Goal: Information Seeking & Learning: Find specific fact

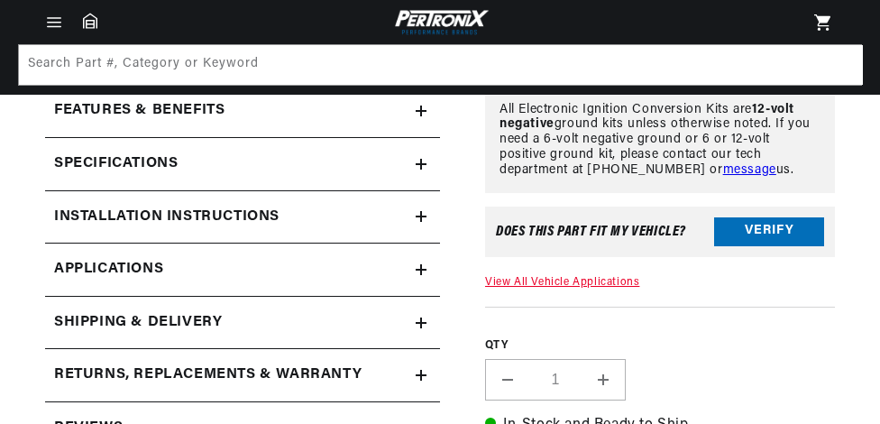
scroll to position [0, 546]
click at [550, 282] on link "View All Vehicle Applications" at bounding box center [562, 282] width 154 height 11
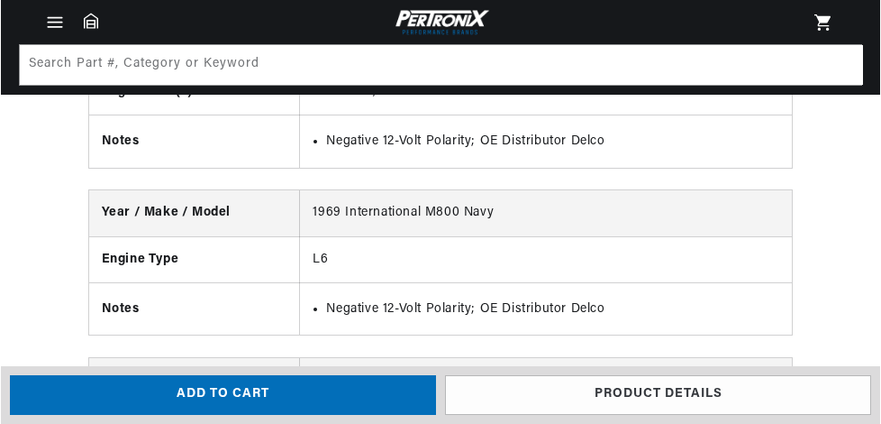
scroll to position [0, 546]
click at [59, 21] on icon "Menu" at bounding box center [53, 22] width 19 height 19
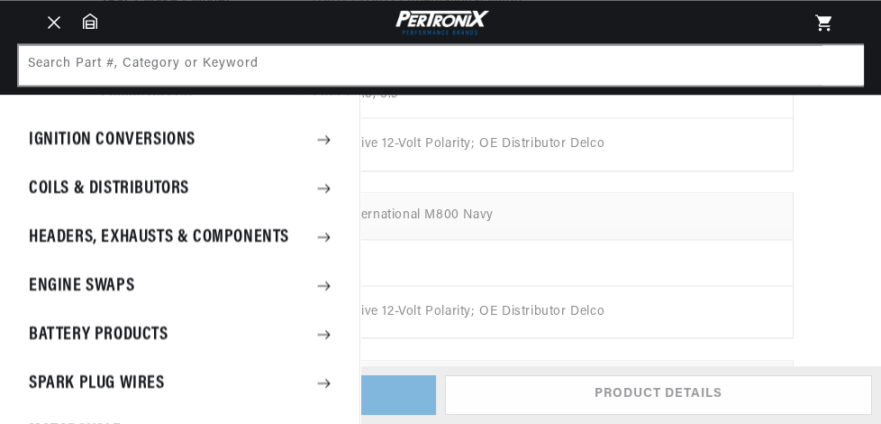
scroll to position [0, 0]
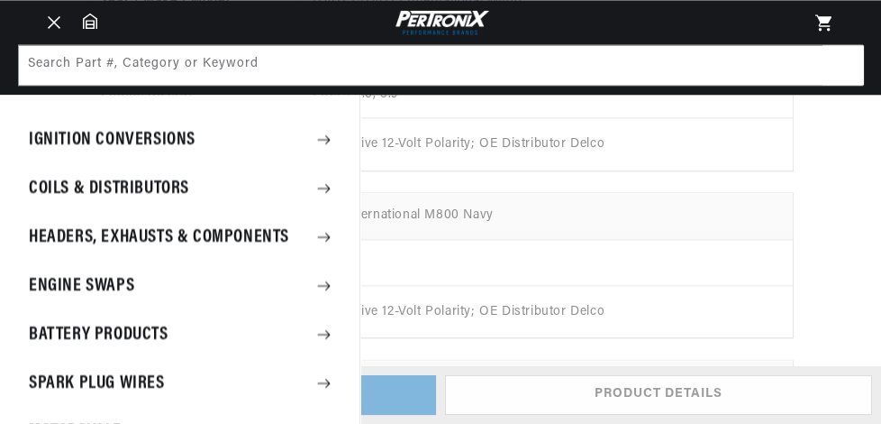
click at [322, 139] on icon at bounding box center [324, 139] width 13 height 9
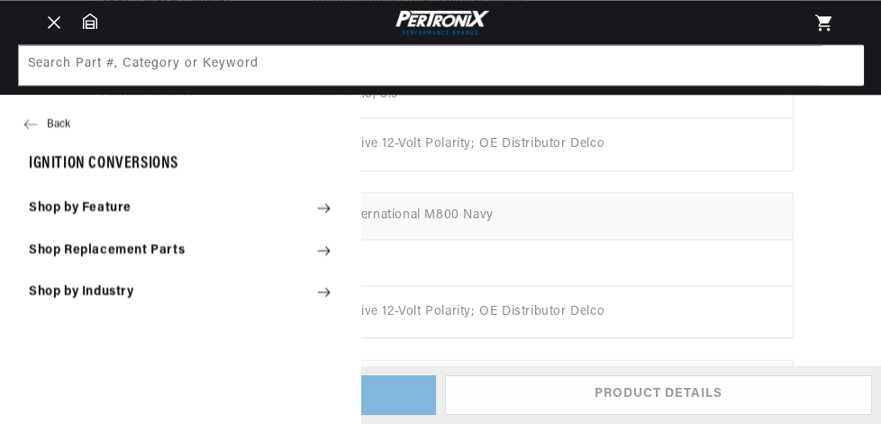
scroll to position [0, 546]
click at [321, 249] on icon at bounding box center [324, 250] width 14 height 14
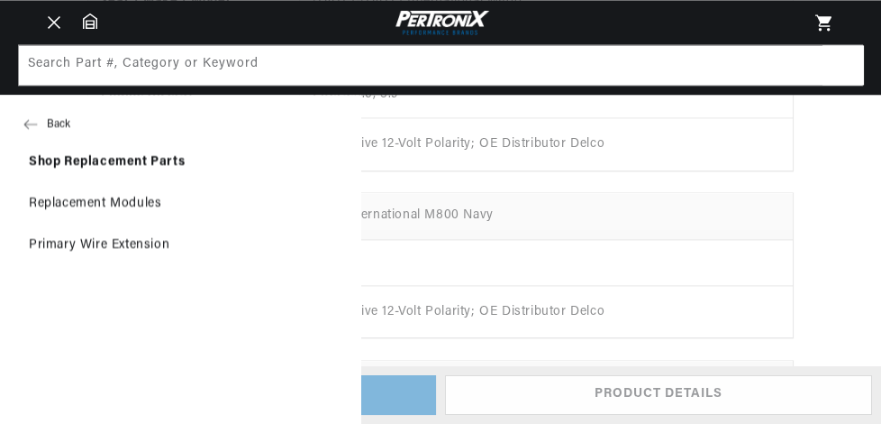
scroll to position [0, 0]
click at [58, 120] on button "Back" at bounding box center [180, 124] width 360 height 36
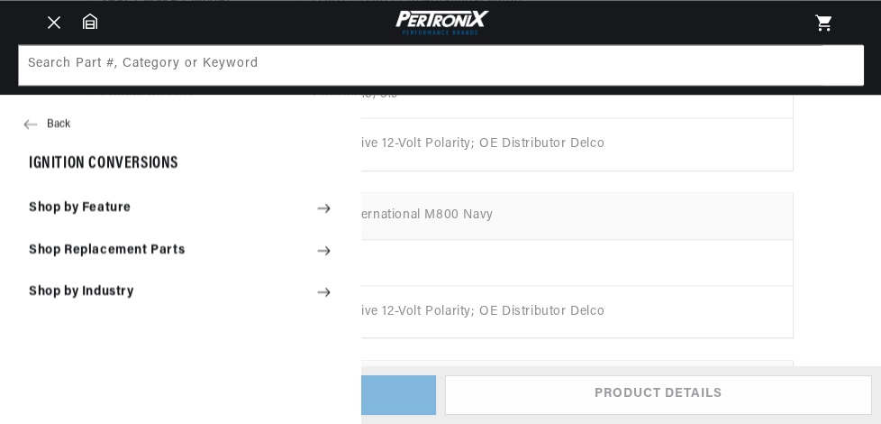
scroll to position [0, 546]
click at [322, 291] on icon at bounding box center [324, 292] width 14 height 14
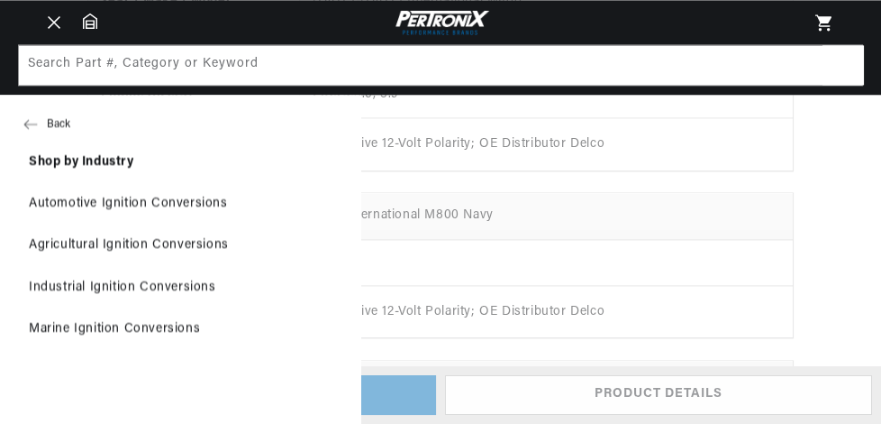
click at [187, 288] on link "Industrial Ignition Conversions" at bounding box center [180, 288] width 360 height 40
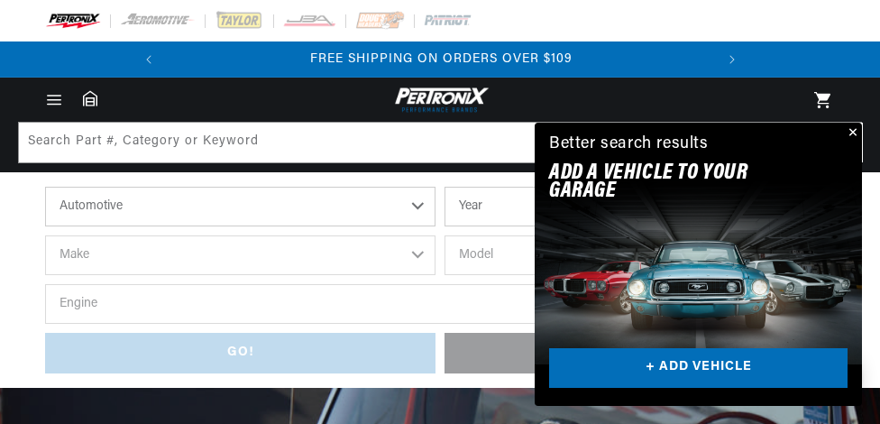
click at [852, 129] on button "Close" at bounding box center [851, 134] width 22 height 22
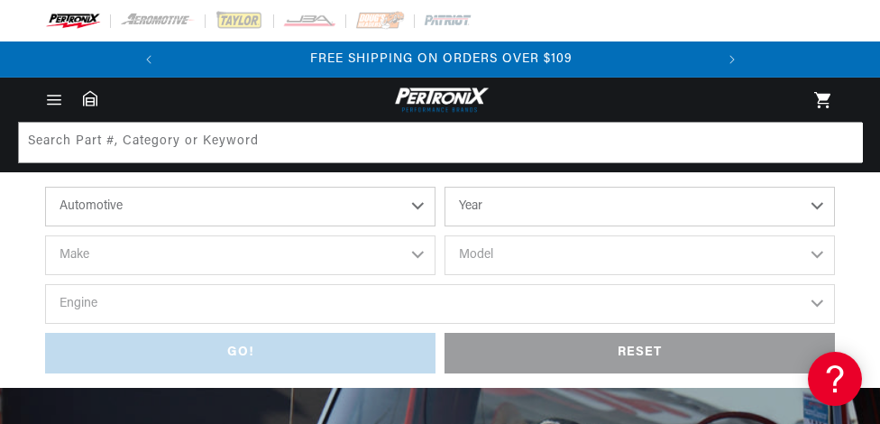
click at [418, 206] on select "Automotive Agricultural Industrial Marine Motorcycle" at bounding box center [240, 207] width 390 height 40
click at [45, 187] on select "Automotive Agricultural Industrial Marine Motorcycle" at bounding box center [240, 207] width 390 height 40
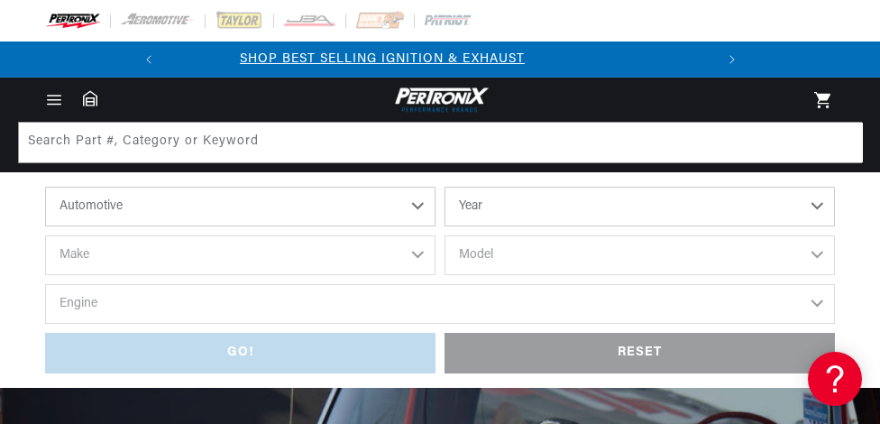
select select "Industrial"
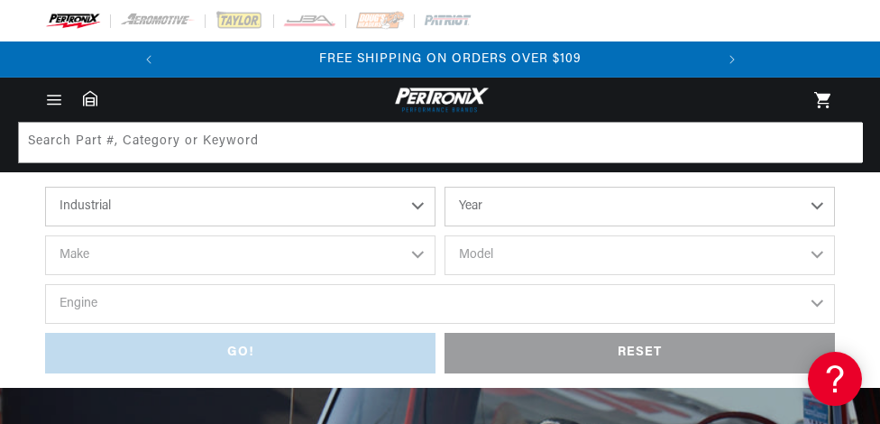
scroll to position [0, 546]
click at [815, 206] on select "Year [DATE] 1986 1984 1983 1982 1981 1980 1979 1978 1977 1976 1975 1974 1973 19…" at bounding box center [639, 207] width 390 height 40
select select "1975"
click at [444, 187] on select "Year [DATE] 1986 1984 1983 1982 1981 1980 1979 1978 1977 1976 1975 1974 1973 19…" at bounding box center [639, 207] width 390 height 40
select select "1975"
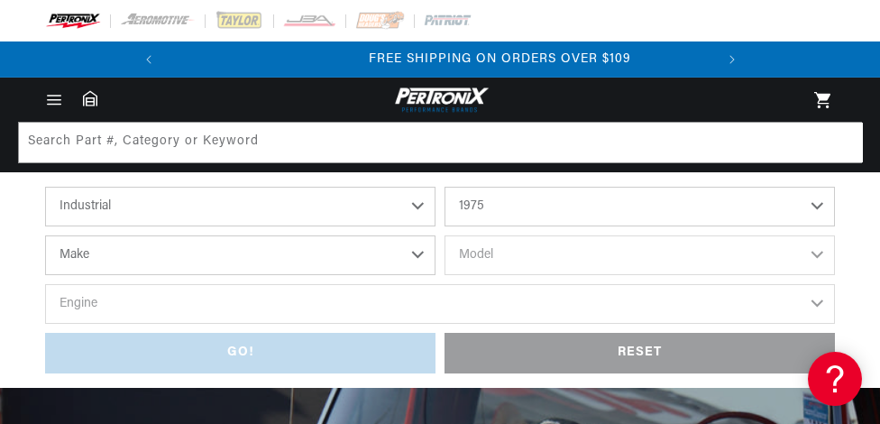
click at [420, 256] on select "Make [PERSON_NAME] [GEOGRAPHIC_DATA], [GEOGRAPHIC_DATA], [GEOGRAPHIC_DATA] Ford…" at bounding box center [240, 255] width 390 height 40
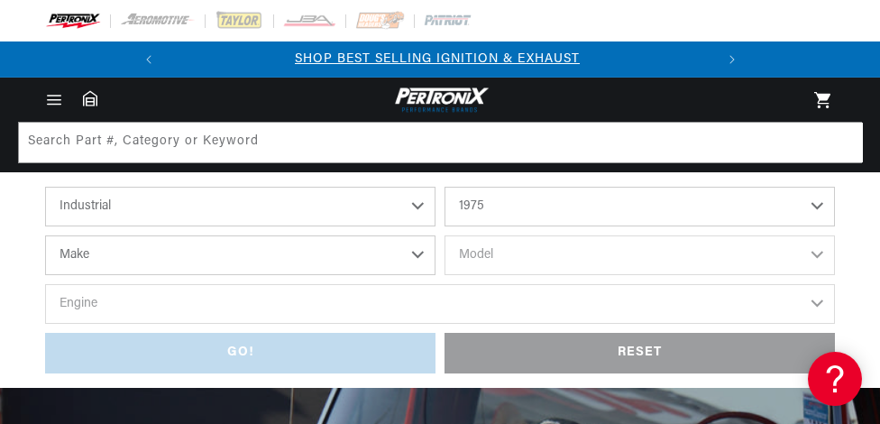
scroll to position [0, 0]
select select "[PERSON_NAME],-[GEOGRAPHIC_DATA],-[GEOGRAPHIC_DATA]"
click at [45, 235] on select "Make [PERSON_NAME] [GEOGRAPHIC_DATA], [GEOGRAPHIC_DATA], [GEOGRAPHIC_DATA] Ford…" at bounding box center [240, 255] width 390 height 40
select select "[PERSON_NAME],-[GEOGRAPHIC_DATA],-[GEOGRAPHIC_DATA]"
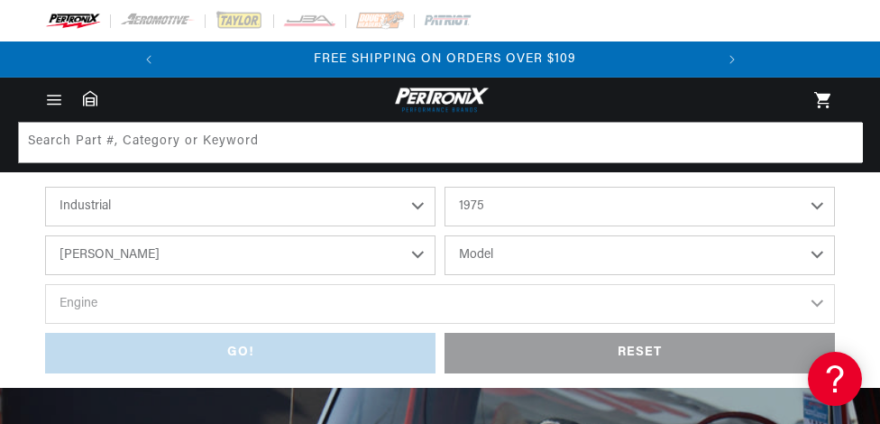
scroll to position [0, 546]
click at [818, 254] on select "Model GC GP 20-30 (Mazda engine)" at bounding box center [639, 255] width 390 height 40
click at [855, 237] on div "shop by vehicle What are you working on? Automotive Agricultural Industrial Mar…" at bounding box center [440, 280] width 880 height 187
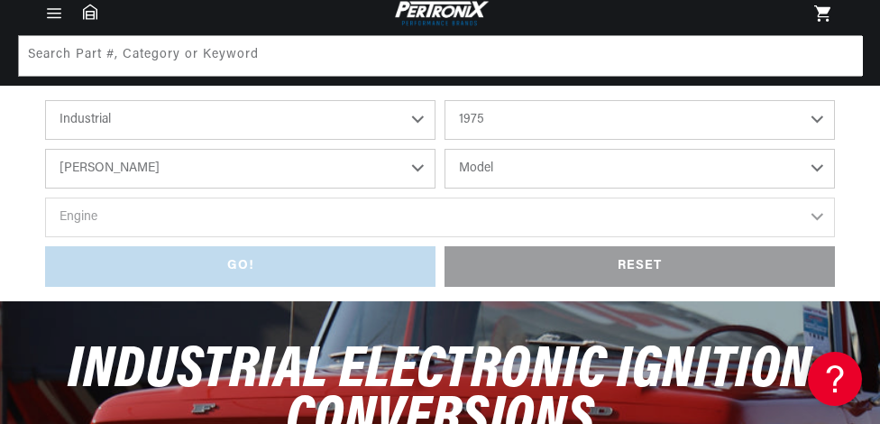
scroll to position [0, 72]
click at [819, 122] on select "1990 1986 1984 1983 1982 1981 1980 1979 1978 1977 1976 1975 1974 1973 1972 1971…" at bounding box center [639, 120] width 390 height 40
click at [444, 100] on select "1990 1986 1984 1983 1982 1981 1980 1979 1978 1977 1976 1975 1974 1973 1972 1971…" at bounding box center [639, 120] width 390 height 40
select select "1974"
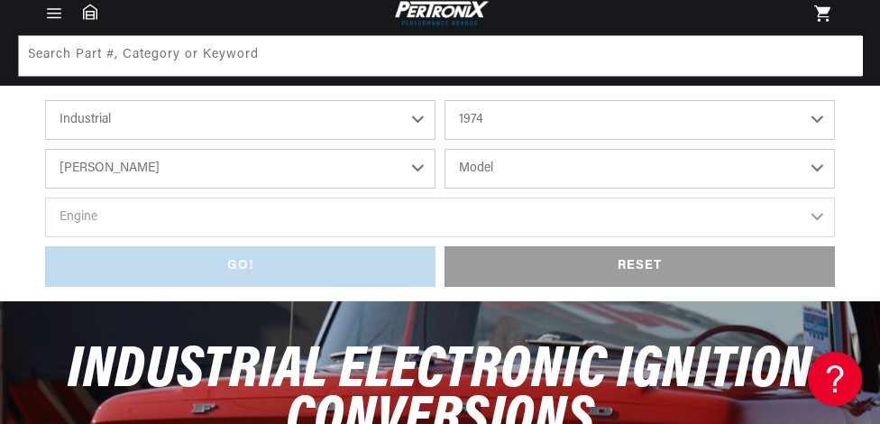
select select "Make"
click at [416, 167] on select "Make [PERSON_NAME] Dodge Ford IHC Truck [PERSON_NAME] [PERSON_NAME] [GEOGRAPHIC…" at bounding box center [240, 169] width 390 height 40
click at [417, 118] on select "Automotive Agricultural Industrial Marine Motorcycle" at bounding box center [240, 120] width 390 height 40
click at [45, 100] on select "Automotive Agricultural Industrial Marine Motorcycle" at bounding box center [240, 120] width 390 height 40
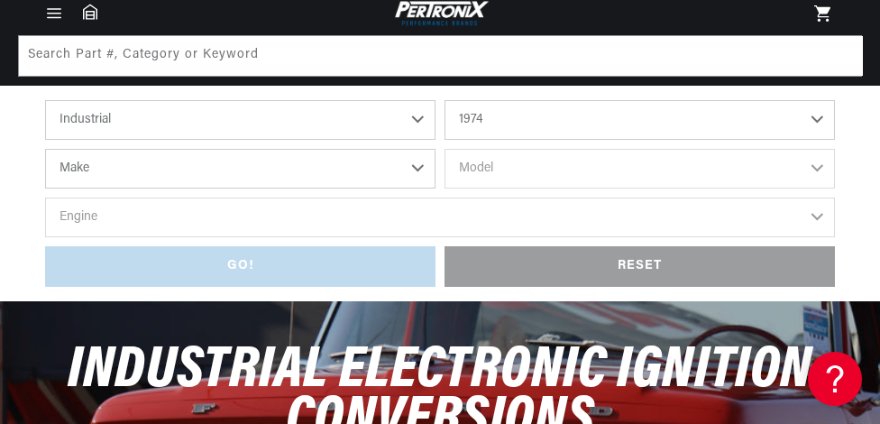
select select "Agricultural"
select select "Year"
click at [817, 119] on select "Year [DATE] 1965 1964 1960 1959 1958 1957 1939 1938 1937" at bounding box center [639, 120] width 390 height 40
click at [419, 119] on select "Automotive Agricultural Industrial Marine Motorcycle" at bounding box center [240, 120] width 390 height 40
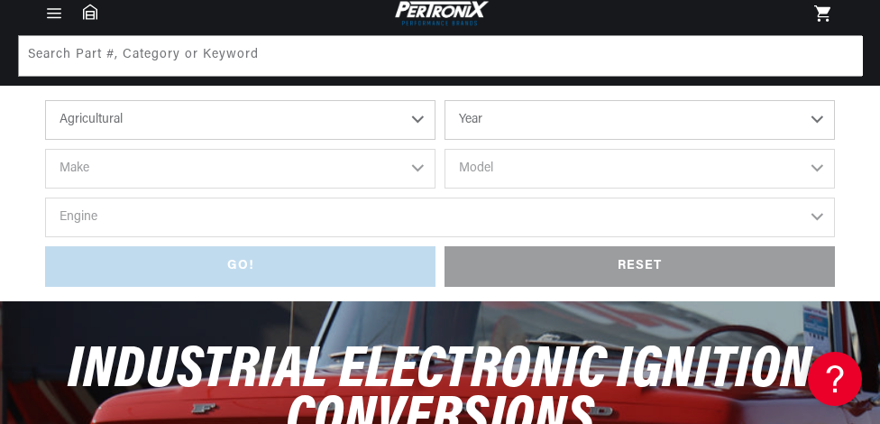
scroll to position [0, 546]
click at [45, 100] on select "Automotive Agricultural Industrial Marine Motorcycle" at bounding box center [240, 120] width 390 height 40
select select "Marine"
click at [818, 120] on select "Year [DATE] 1986 1985 1983 1982 1981 1980 1979 1978 1977 1976 1975 1974 1973 19…" at bounding box center [639, 120] width 390 height 40
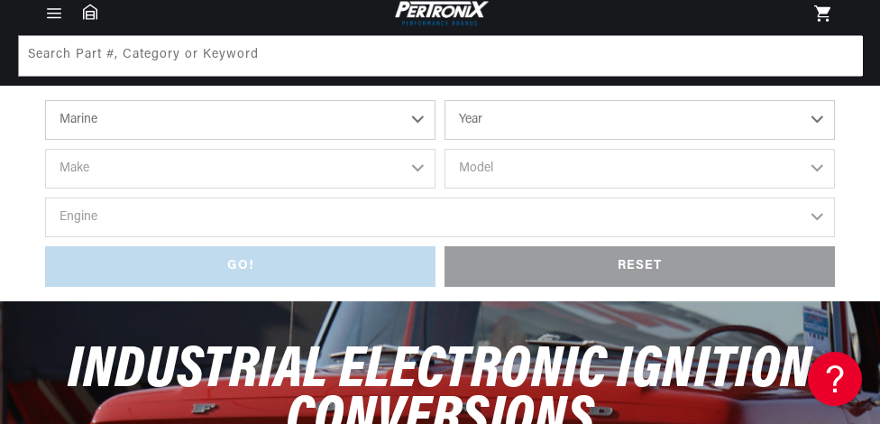
select select "1974"
click at [444, 100] on select "Year [DATE] 1986 1985 1983 1982 1981 1980 1979 1978 1977 1976 1975 1974 1973 19…" at bounding box center [639, 120] width 390 height 40
select select "1974"
click at [419, 164] on select "Make Aeroceanic OMC" at bounding box center [240, 169] width 390 height 40
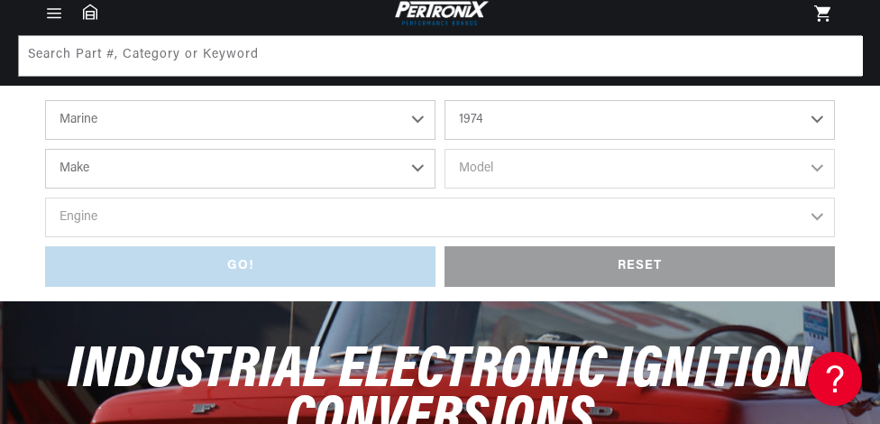
click at [416, 122] on select "Automotive Agricultural Industrial Marine Motorcycle" at bounding box center [240, 120] width 390 height 40
click at [45, 100] on select "Automotive Agricultural Industrial Marine Motorcycle" at bounding box center [240, 120] width 390 height 40
select select "Agricultural"
select select "Year"
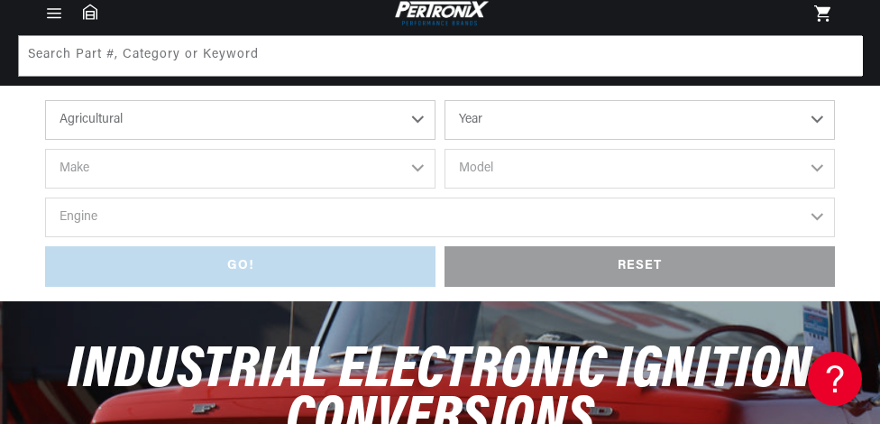
click at [816, 117] on select "Year [DATE] 1965 1964 1960 1959 1958 1957 1939 1938 1937" at bounding box center [639, 120] width 390 height 40
click at [417, 118] on select "Automotive Agricultural Industrial Marine Motorcycle" at bounding box center [240, 120] width 390 height 40
click at [45, 100] on select "Automotive Agricultural Industrial Marine Motorcycle" at bounding box center [240, 120] width 390 height 40
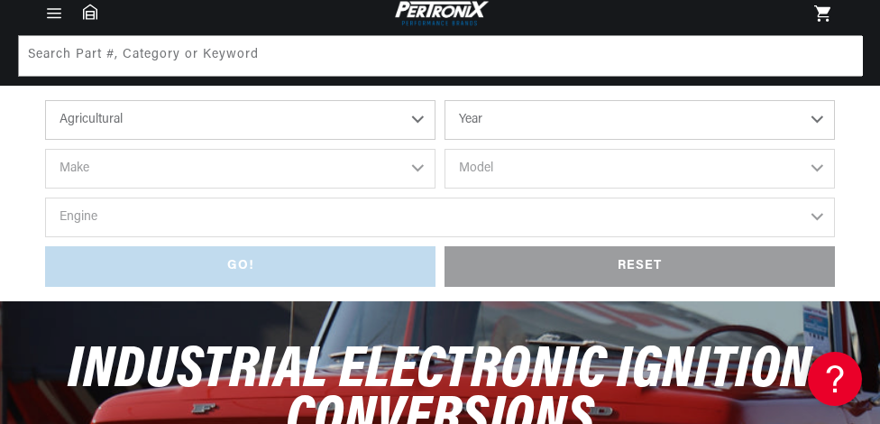
select select "Industrial"
click at [816, 121] on select "Year [DATE] 1986 1984 1983 1982 1981 1980 1979 1978 1977 1976 1975 1974 1973 19…" at bounding box center [639, 120] width 390 height 40
select select "1974"
click at [444, 100] on select "Year [DATE] 1986 1984 1983 1982 1981 1980 1979 1978 1977 1976 1975 1974 1973 19…" at bounding box center [639, 120] width 390 height 40
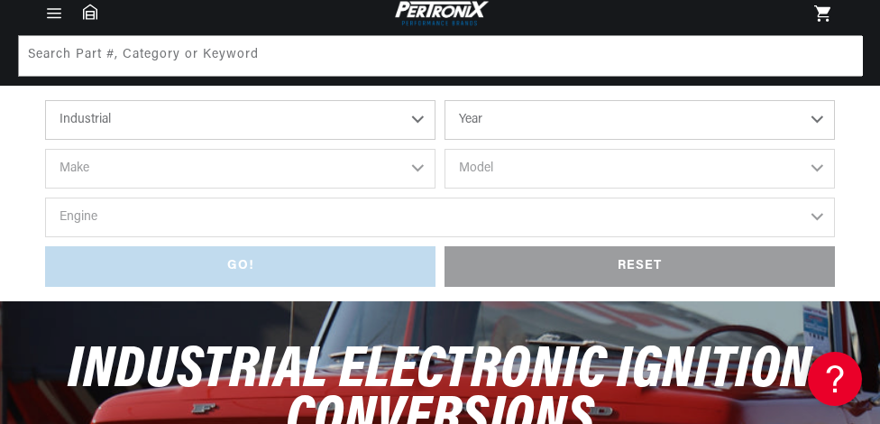
select select "1974"
click at [416, 167] on select "Make [PERSON_NAME] Dodge Ford IHC Truck [PERSON_NAME] [PERSON_NAME] [GEOGRAPHIC…" at bounding box center [240, 169] width 390 height 40
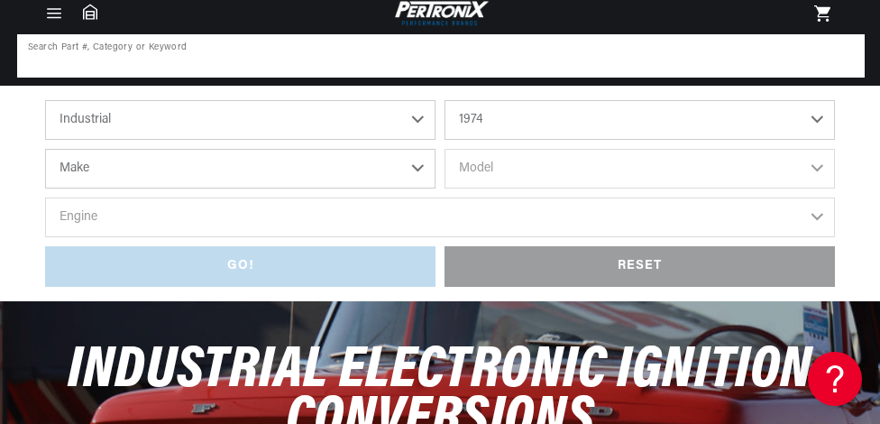
click at [265, 54] on input at bounding box center [441, 56] width 844 height 40
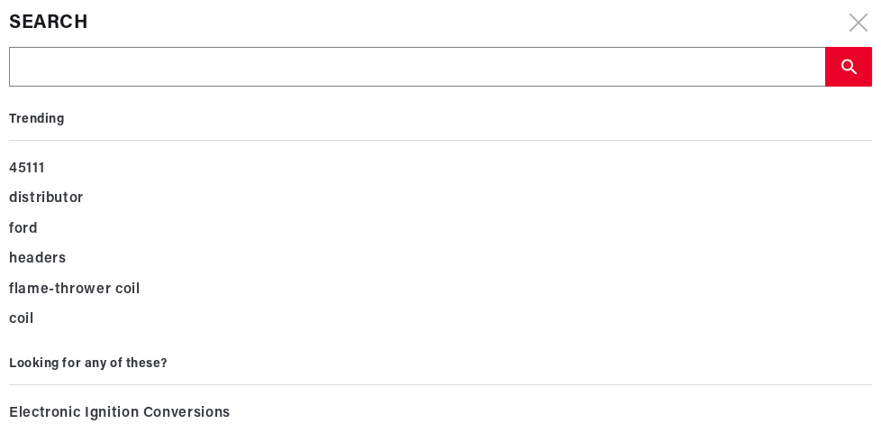
scroll to position [0, 0]
type input "b"
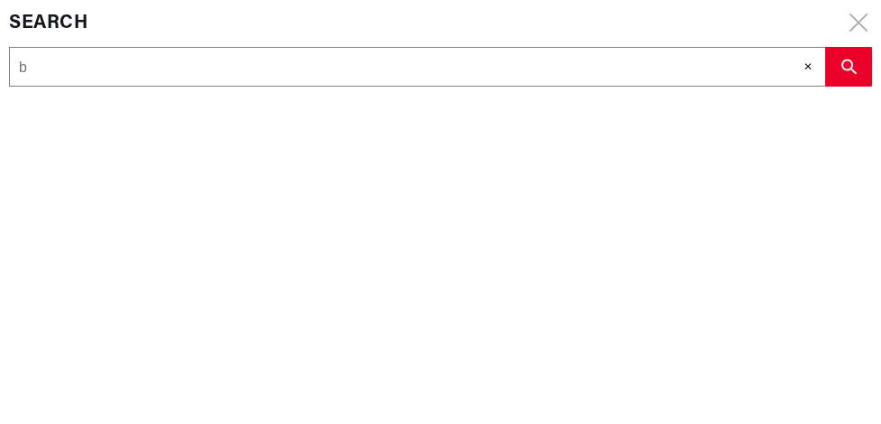
type input "ba"
type input "bak"
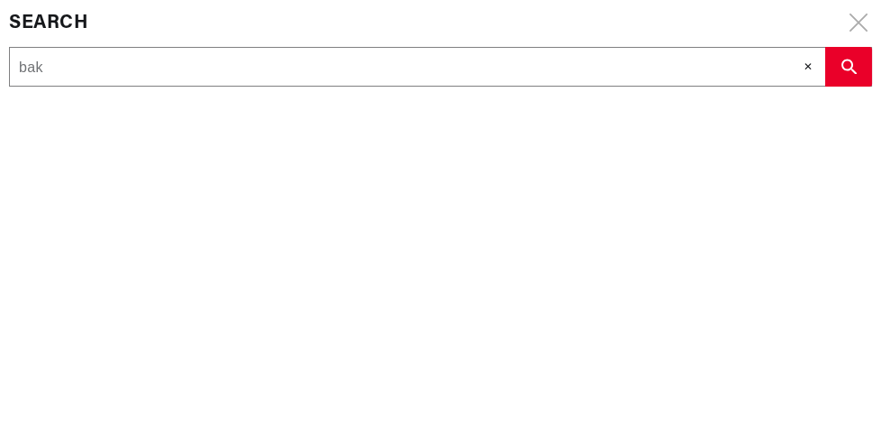
type input "bake"
type input "[PERSON_NAME]"
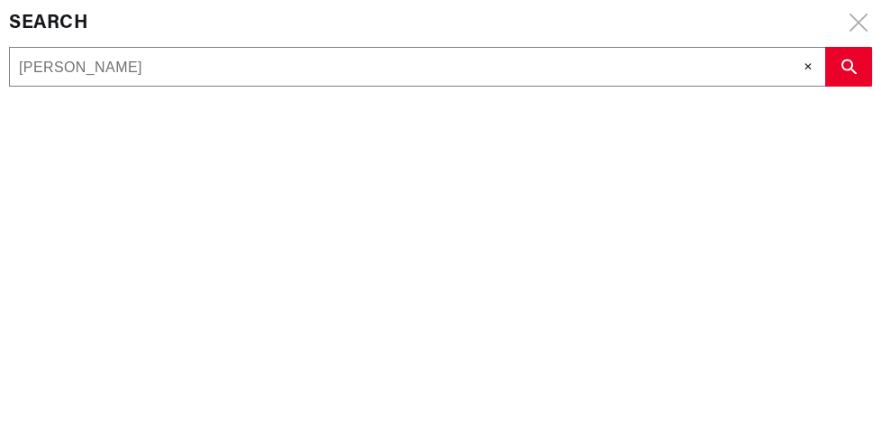
type input "[PERSON_NAME]"
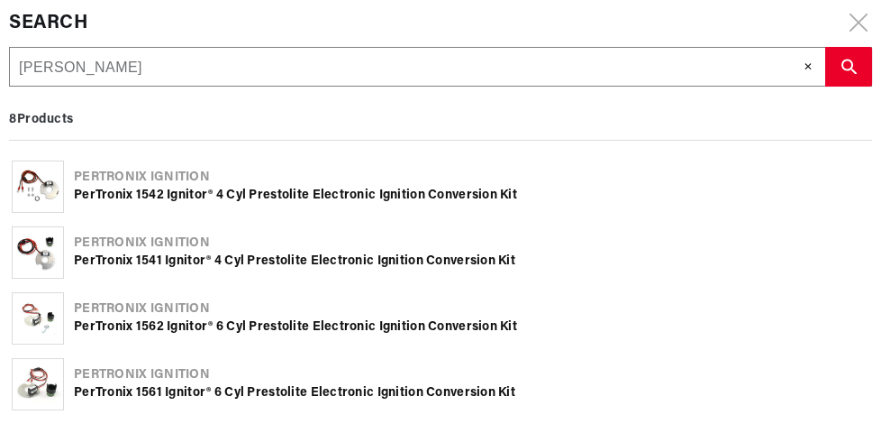
type input "[PERSON_NAME] f"
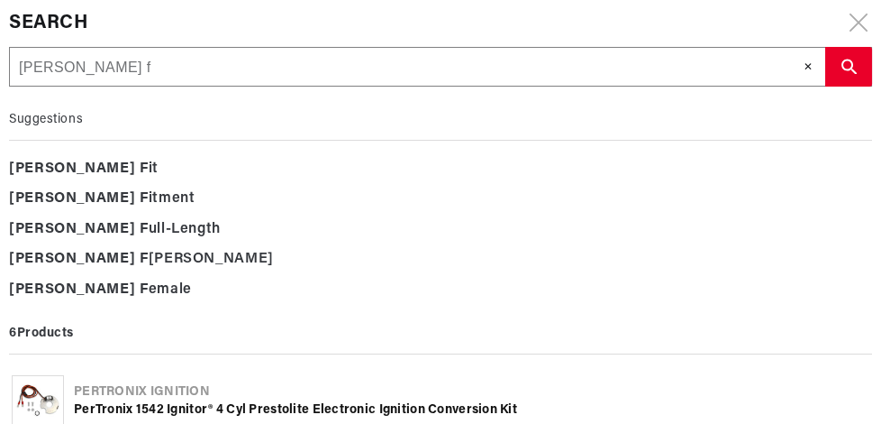
scroll to position [0, 0]
type input "[PERSON_NAME] fo"
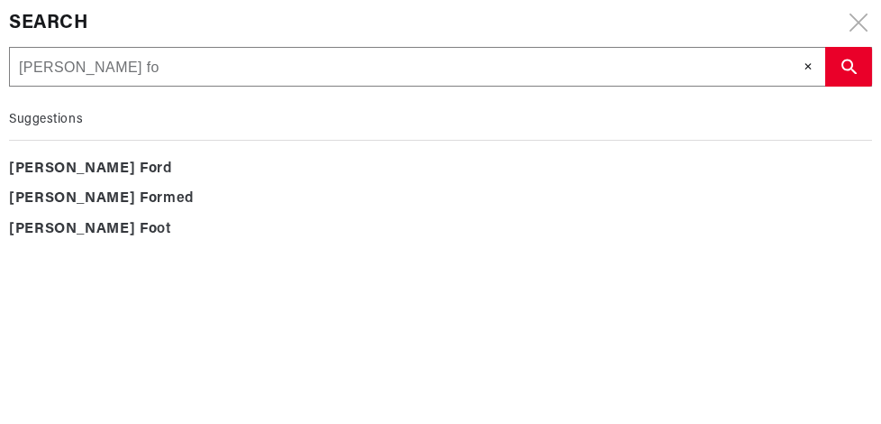
type input "[PERSON_NAME] foc"
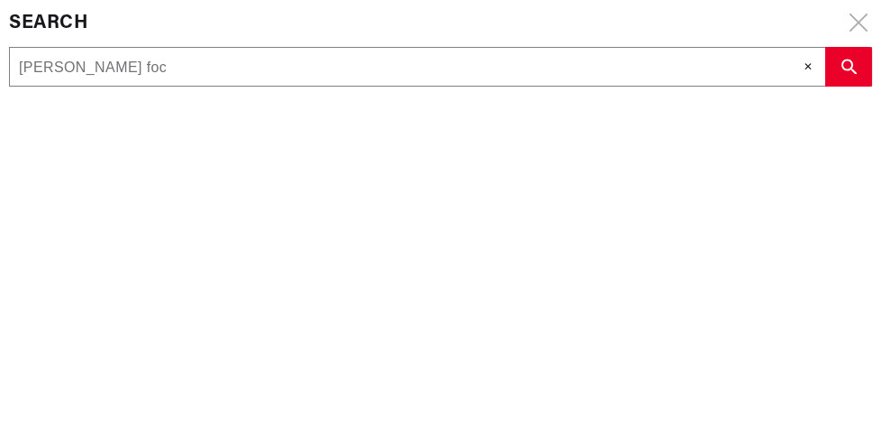
type input "[PERSON_NAME] fock"
type input "[PERSON_NAME] foc"
type input "[PERSON_NAME] fo"
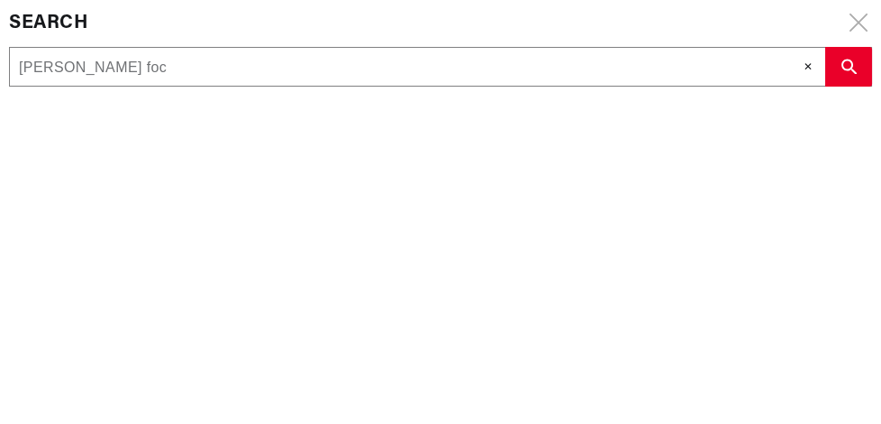
type input "[PERSON_NAME] fo"
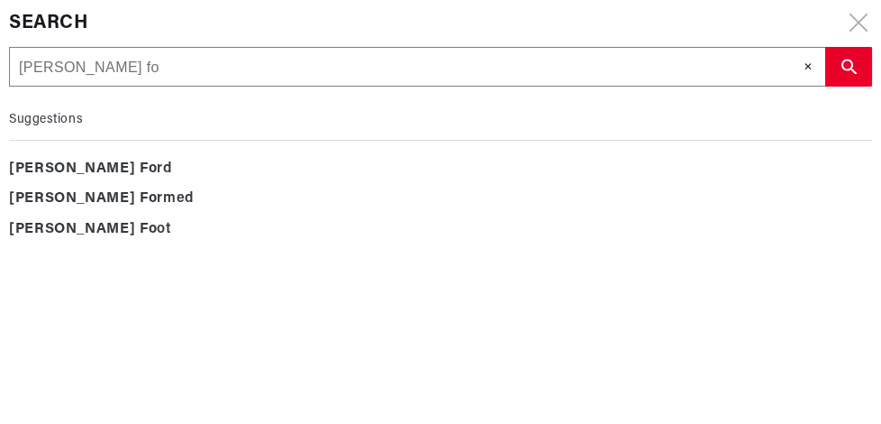
type input "[PERSON_NAME] for"
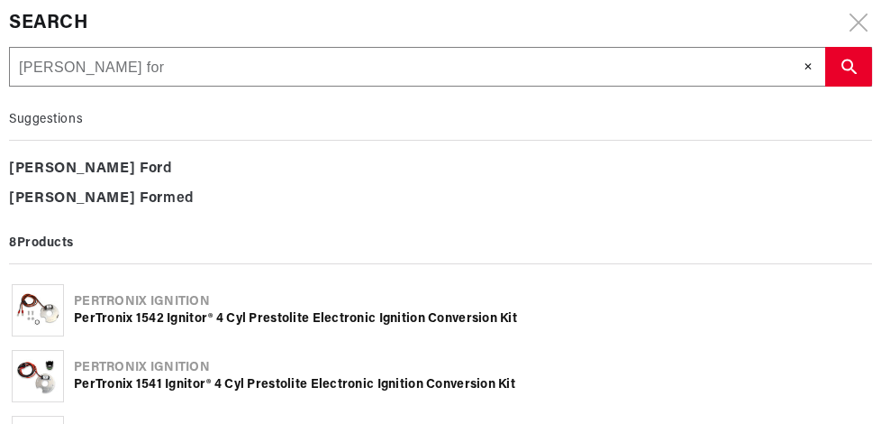
type input "[PERSON_NAME] forc"
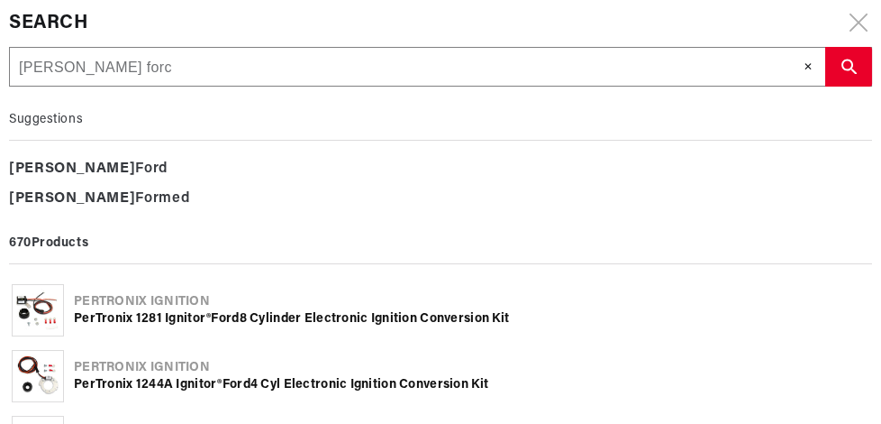
scroll to position [0, 0]
type input "[PERSON_NAME] [PERSON_NAME]"
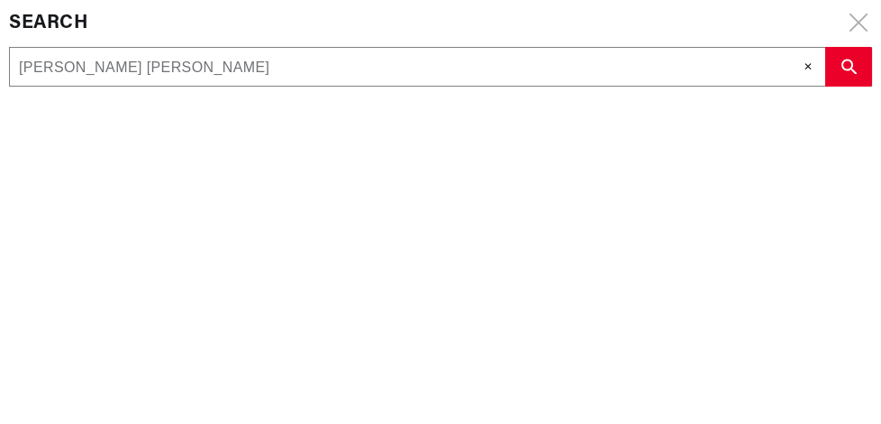
scroll to position [0, 546]
type input "[PERSON_NAME] forc"
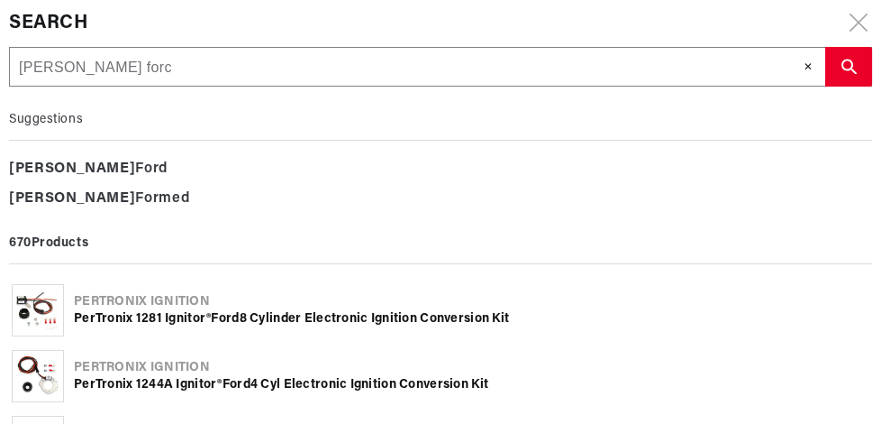
type input "[PERSON_NAME] for"
type input "[PERSON_NAME] fo"
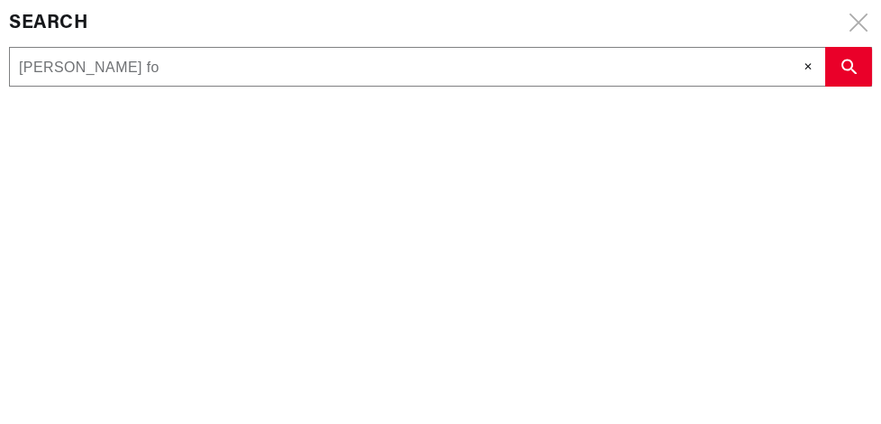
type input "[PERSON_NAME] f"
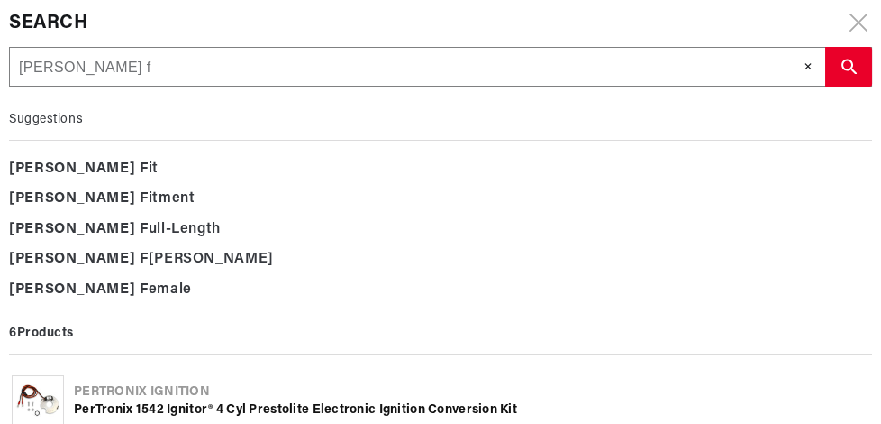
type input "[PERSON_NAME] fr"
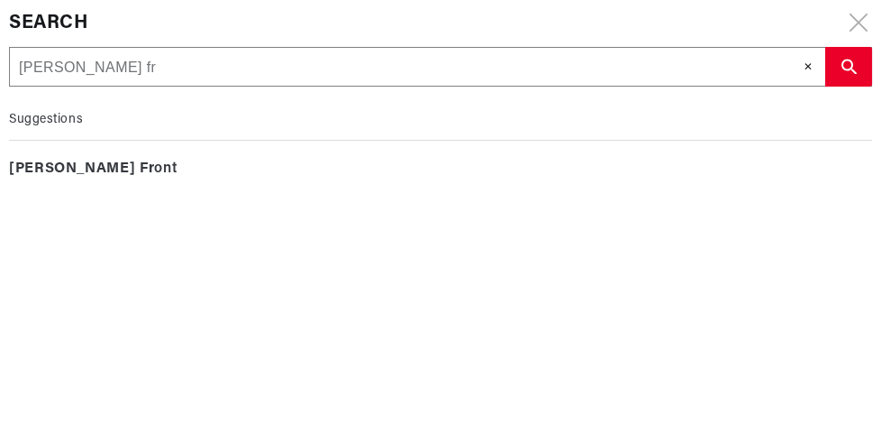
scroll to position [0, 0]
type input "[PERSON_NAME] fro"
type input "[PERSON_NAME] froc"
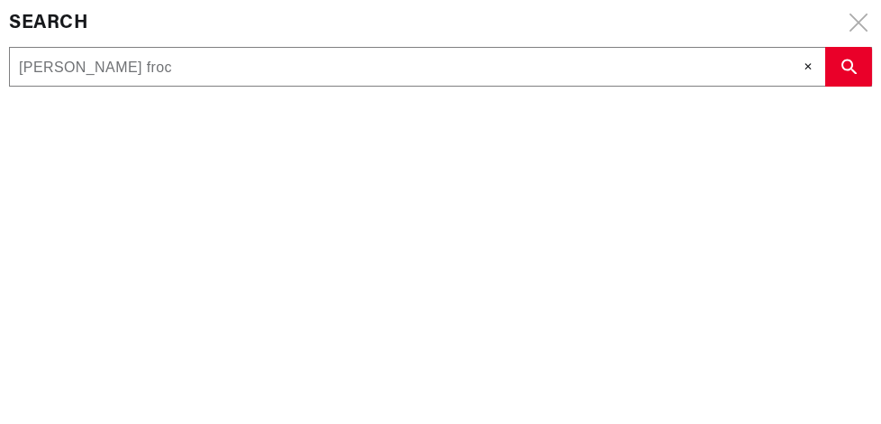
type input "[PERSON_NAME] frock"
type input "[PERSON_NAME] frockl"
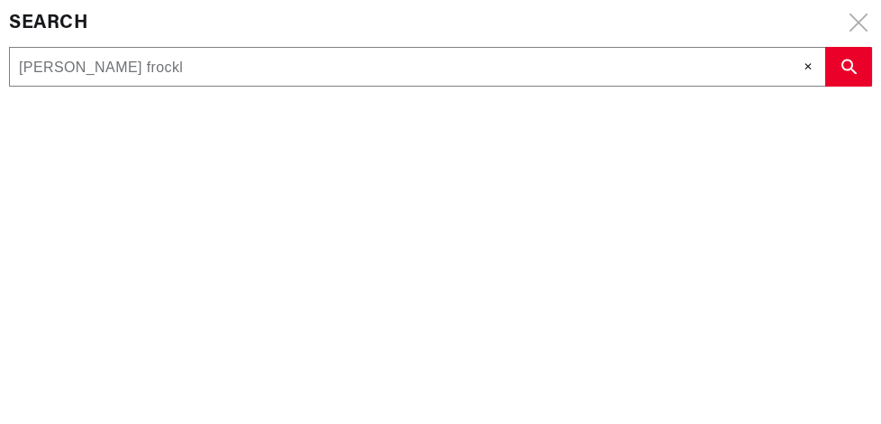
type input "[PERSON_NAME] frockli"
type input "[PERSON_NAME] frocklif"
type input "[PERSON_NAME] frocklift"
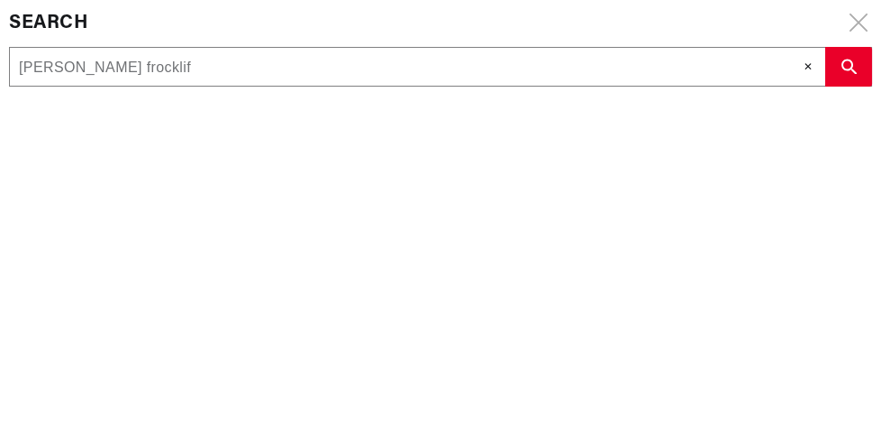
type input "[PERSON_NAME] frocklift"
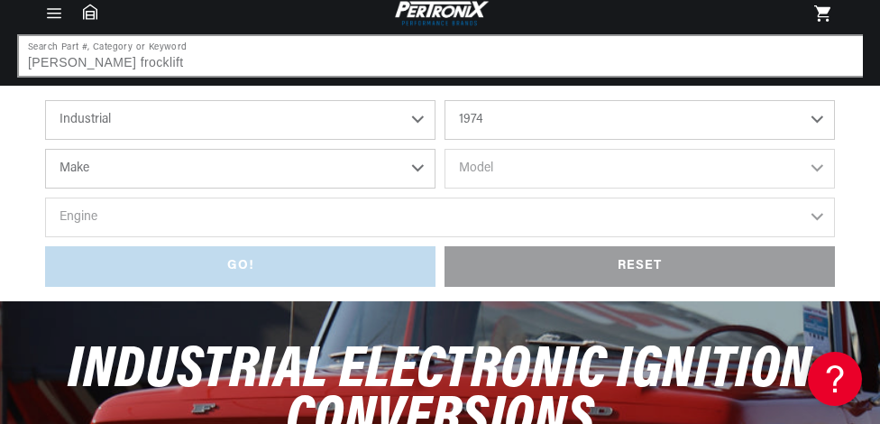
scroll to position [114, 0]
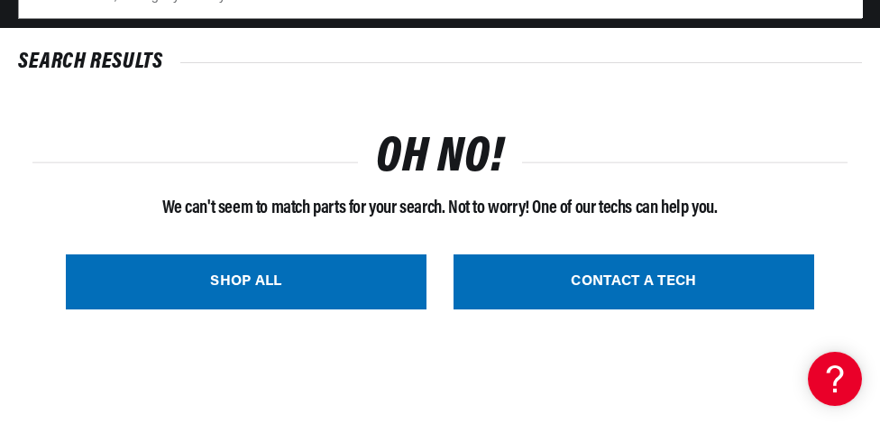
scroll to position [0, 546]
click at [251, 278] on link "SHOP ALL" at bounding box center [246, 281] width 361 height 55
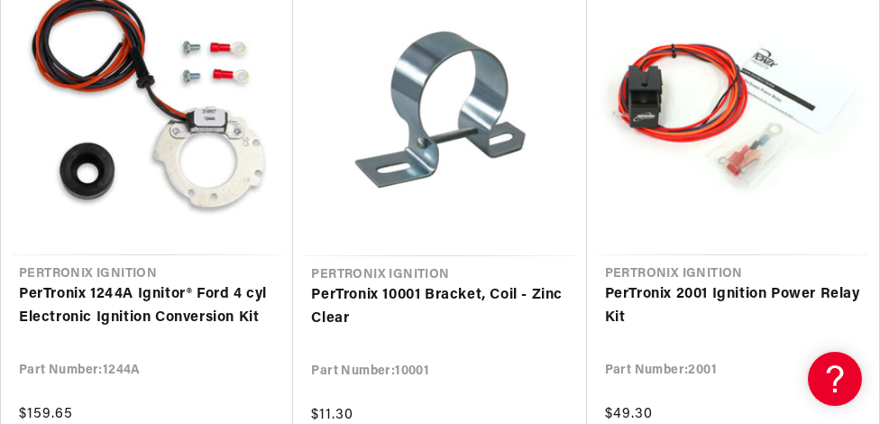
scroll to position [0, 546]
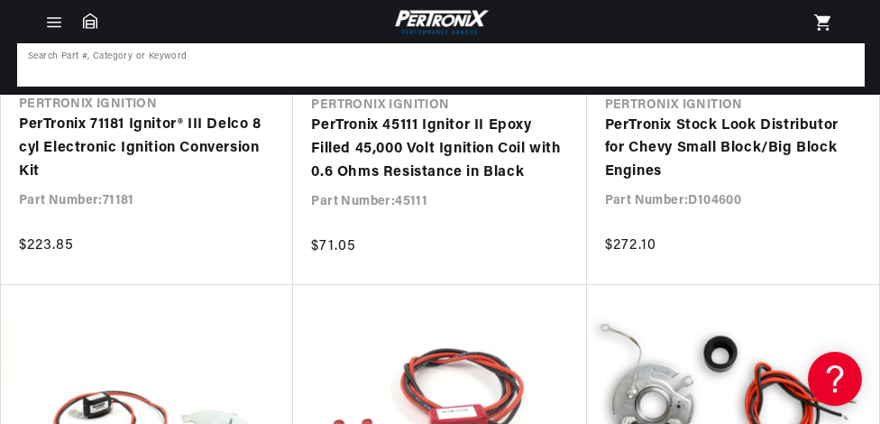
click at [274, 59] on input at bounding box center [441, 65] width 844 height 40
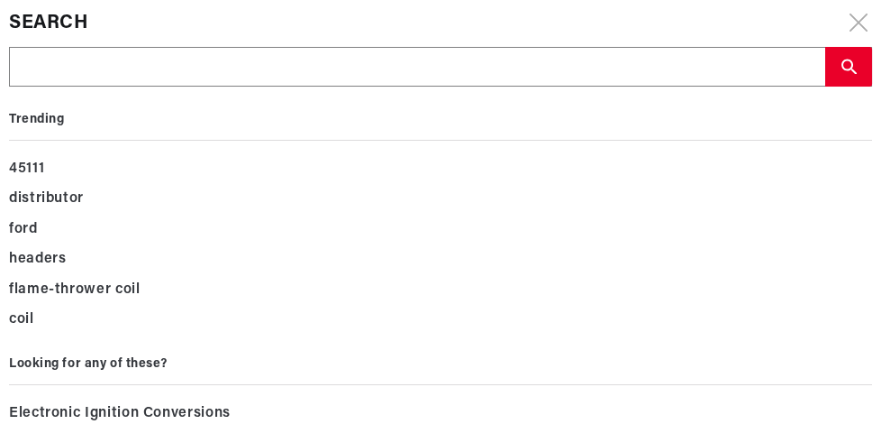
type input "b"
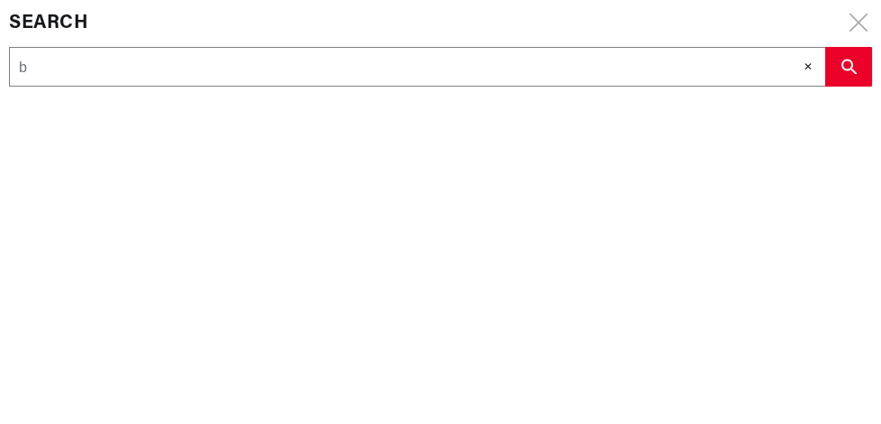
type input "ba"
type input "bak"
type input "bake"
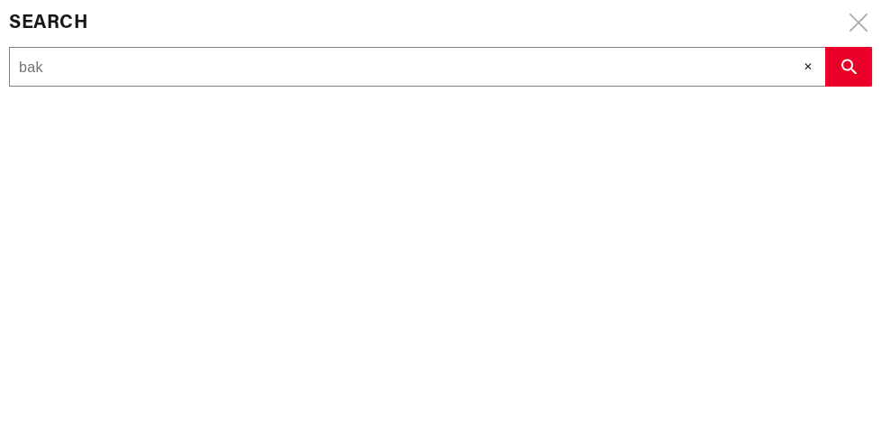
type input "bake"
type input "[PERSON_NAME]"
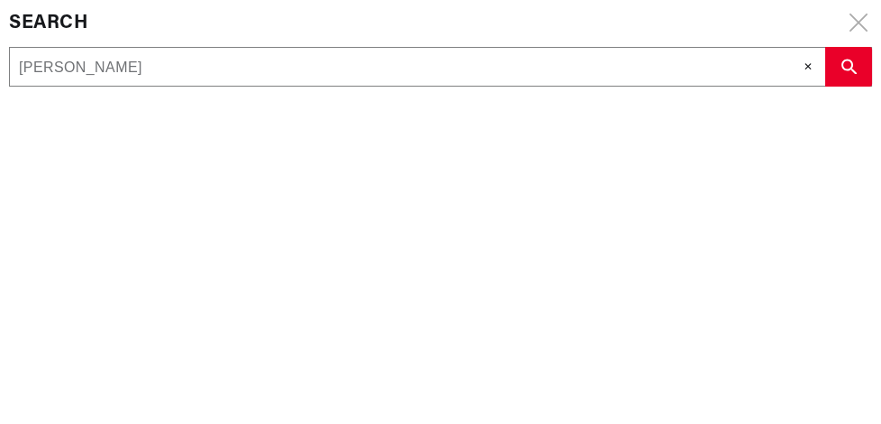
type input "[PERSON_NAME]"
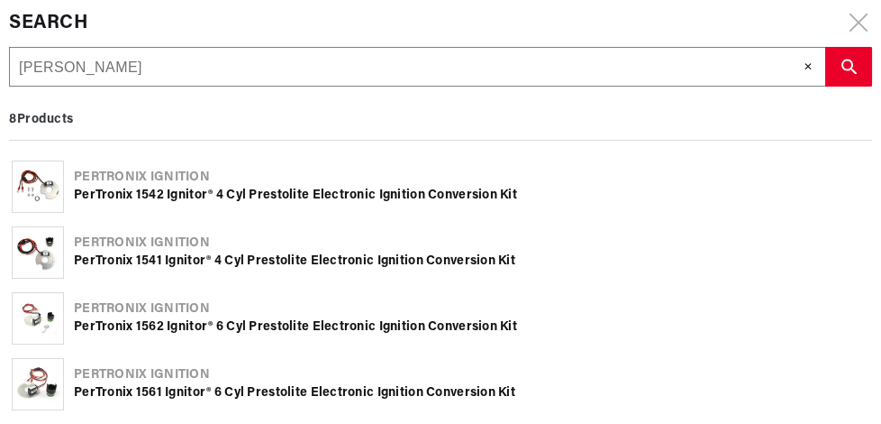
type input "[PERSON_NAME] f"
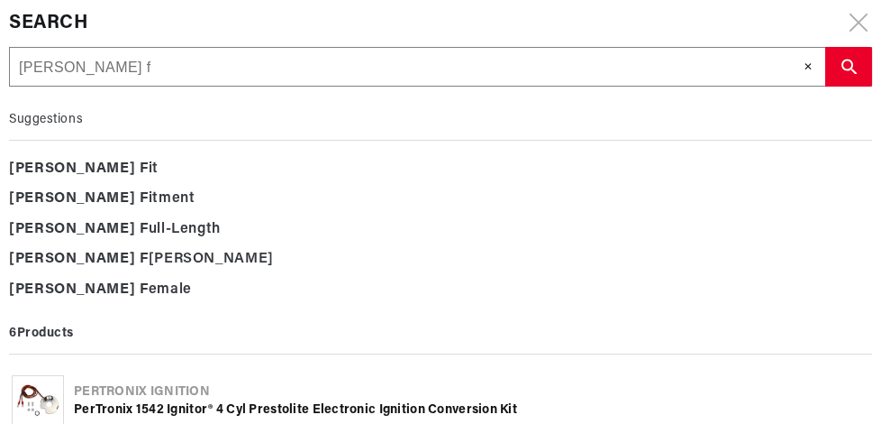
type input "[PERSON_NAME] fo"
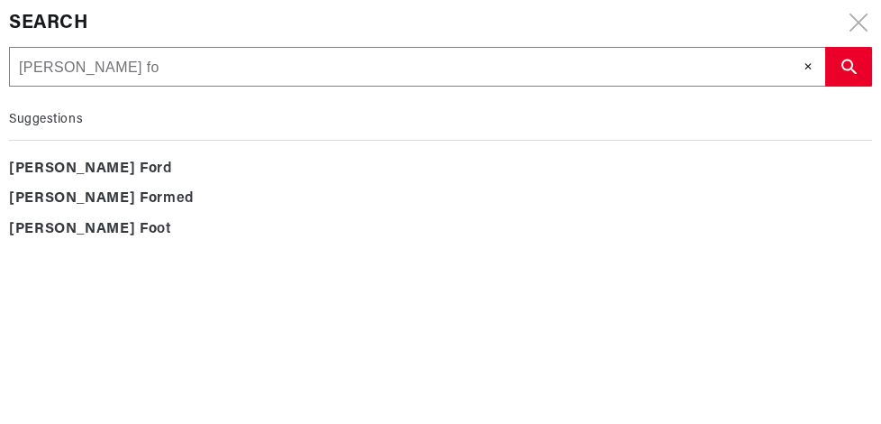
scroll to position [0, 0]
type input "[PERSON_NAME] for"
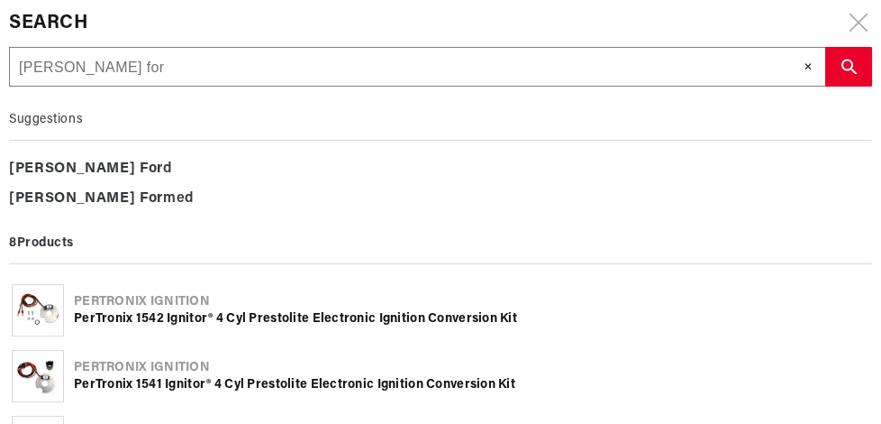
type input "baker fork"
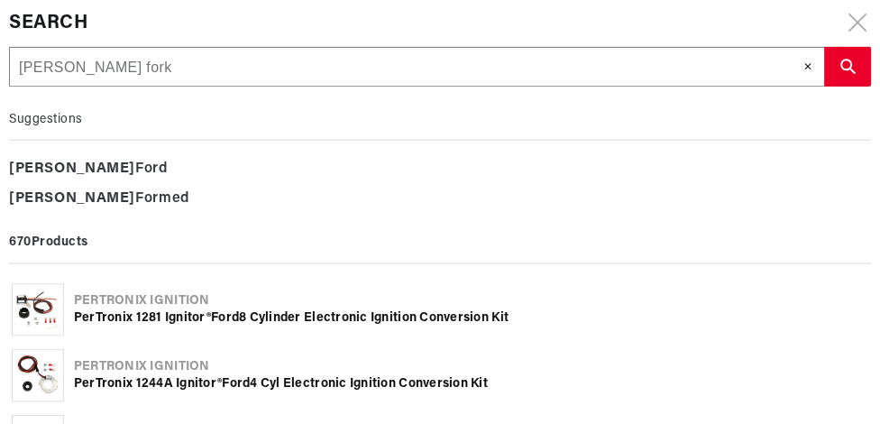
scroll to position [0, 546]
type input "baker forkl"
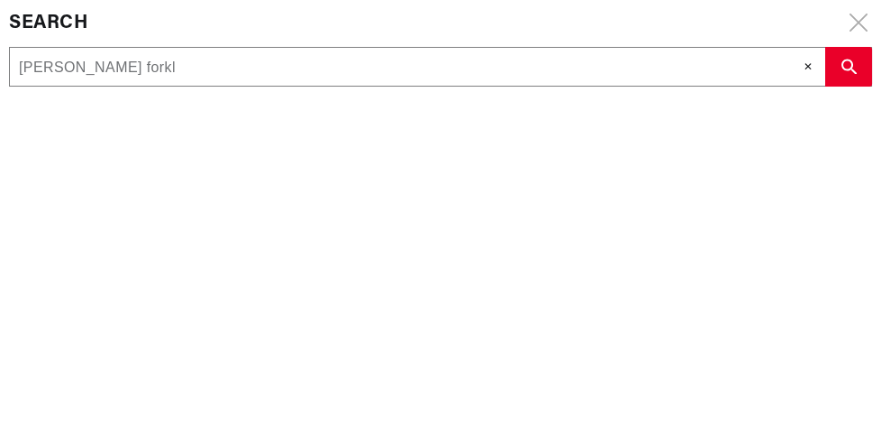
type input "baker forkli"
type input "baker forklif"
type input "baker forklift"
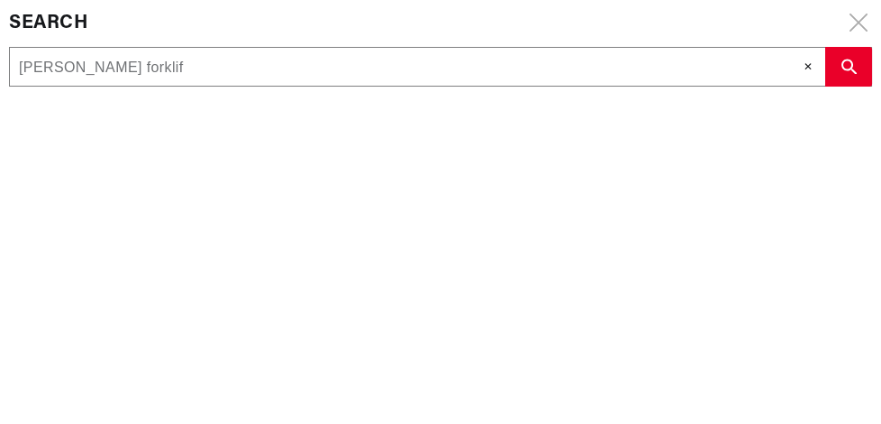
type input "baker forklift"
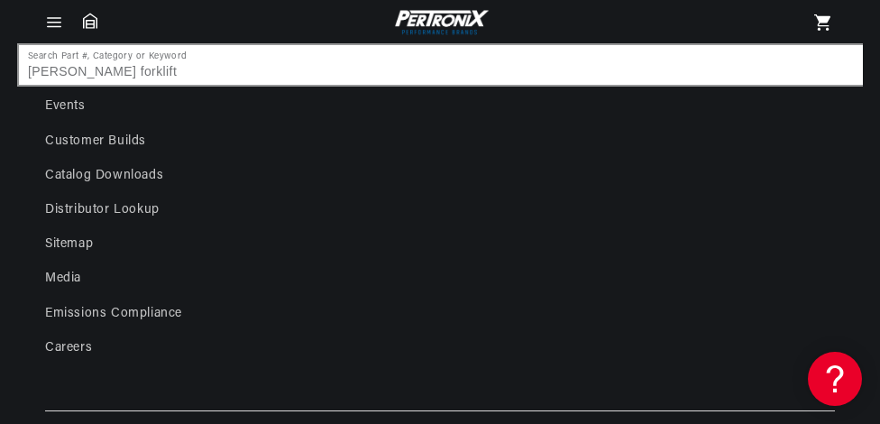
scroll to position [2025, 0]
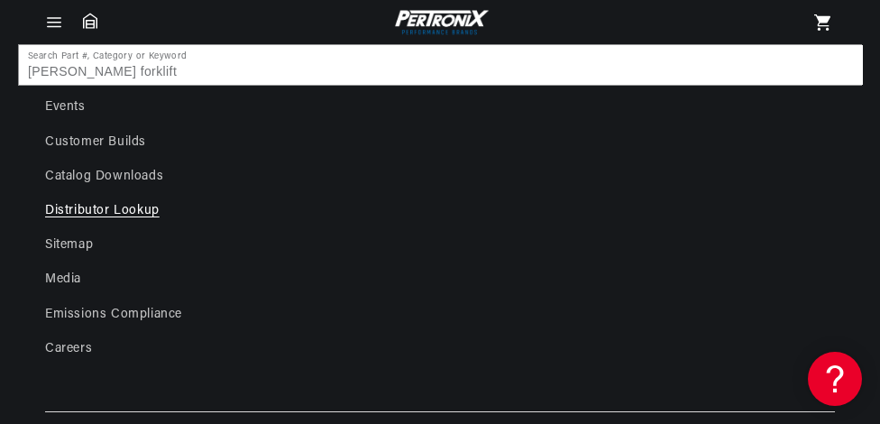
click at [128, 214] on link "Distributor Lookup" at bounding box center [102, 211] width 114 height 34
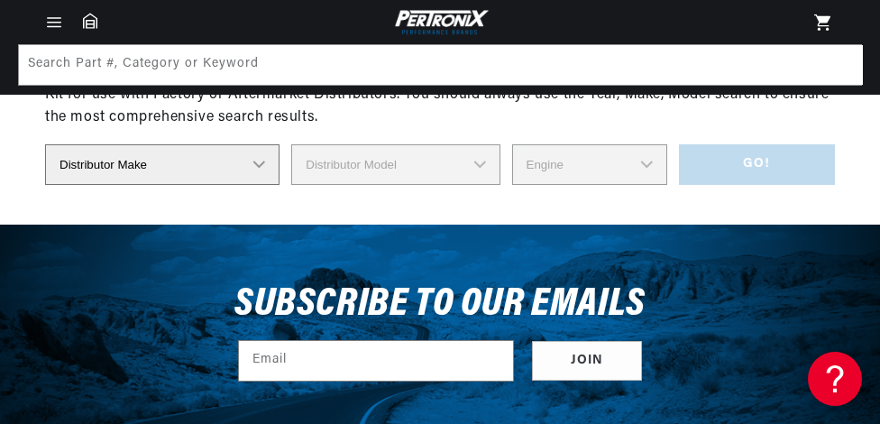
scroll to position [0, 546]
click at [260, 163] on select "Distributor Make Accel Aldon Autolite Bosch Century Chrysler Clark Colt Contine…" at bounding box center [162, 164] width 234 height 41
select select "Delco"
click at [45, 144] on select "Distributor Make Accel Aldon Autolite Bosch Century Chrysler Clark Colt Contine…" at bounding box center [162, 164] width 234 height 41
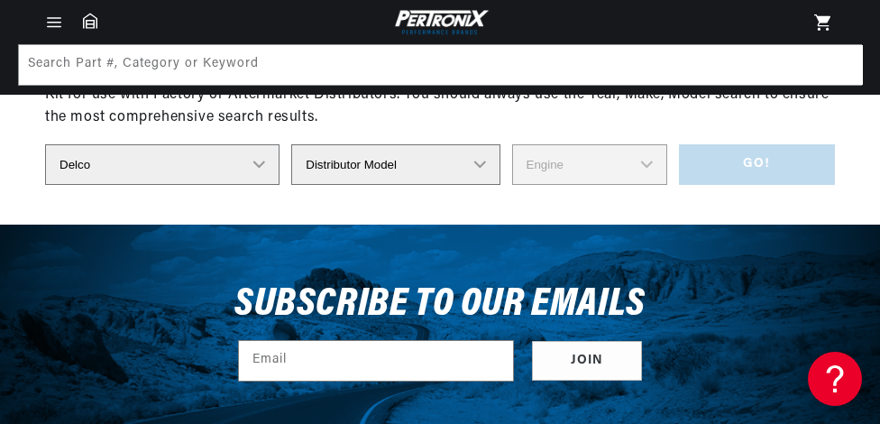
click at [479, 162] on select "Distributor Model 660 661 663 4145 6490 30137 91415 383581 384258 795329 980156…" at bounding box center [395, 164] width 208 height 41
click at [555, 201] on div "The Distributor Lookup tool is an additional resource to help identify the prop…" at bounding box center [440, 129] width 790 height 189
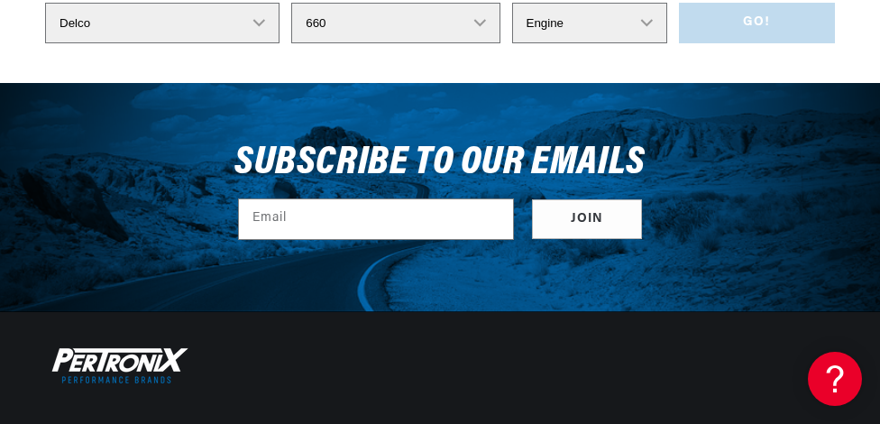
scroll to position [461, 0]
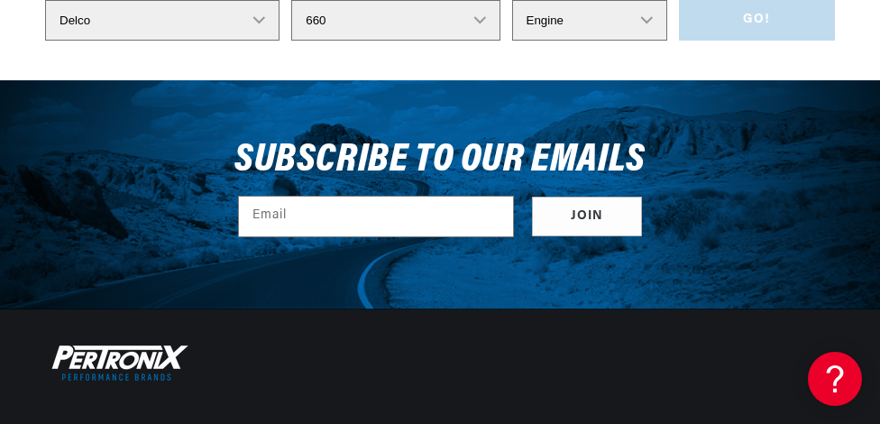
click at [479, 18] on select "Distributor Model 660 661 663 4145 6490 30137 91415 383581 384258 795329 980156…" at bounding box center [395, 20] width 208 height 41
drag, startPoint x: 479, startPoint y: 20, endPoint x: 468, endPoint y: 67, distance: 48.1
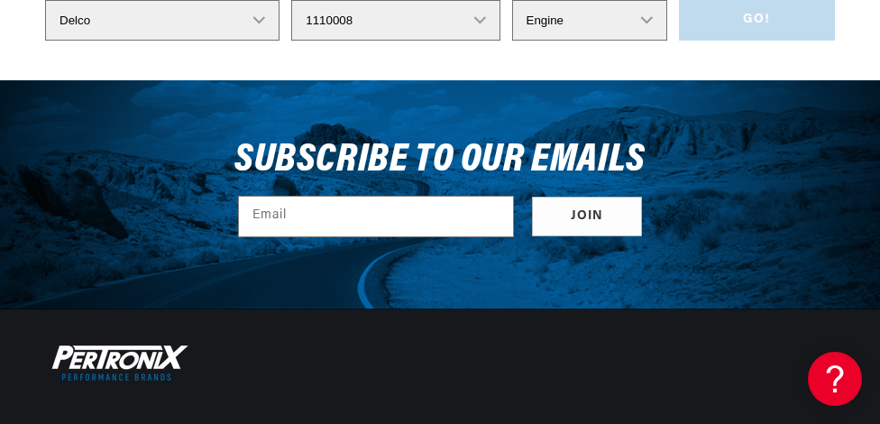
click at [291, 0] on select "Distributor Model 660 661 663 4145 6490 30137 91415 383581 384258 795329 980156…" at bounding box center [395, 20] width 208 height 41
click at [480, 20] on select "Distributor Model 660 661 663 4145 6490 30137 91415 383581 384258 795329 980156…" at bounding box center [395, 20] width 208 height 41
select select "1112314"
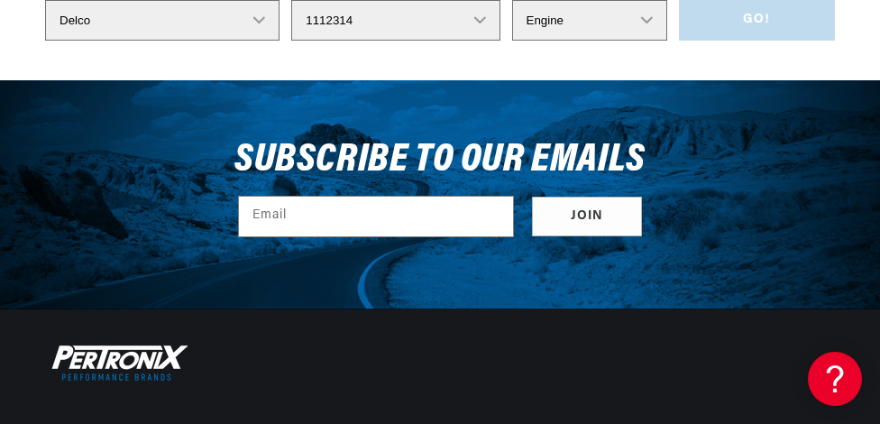
click at [291, 0] on select "Distributor Model 660 661 663 4145 6490 30137 91415 383581 384258 795329 980156…" at bounding box center [395, 20] width 208 height 41
click at [644, 20] on select "Engine 6" at bounding box center [589, 20] width 155 height 41
select select "6"
click at [512, 0] on select "Engine 6" at bounding box center [589, 20] width 155 height 41
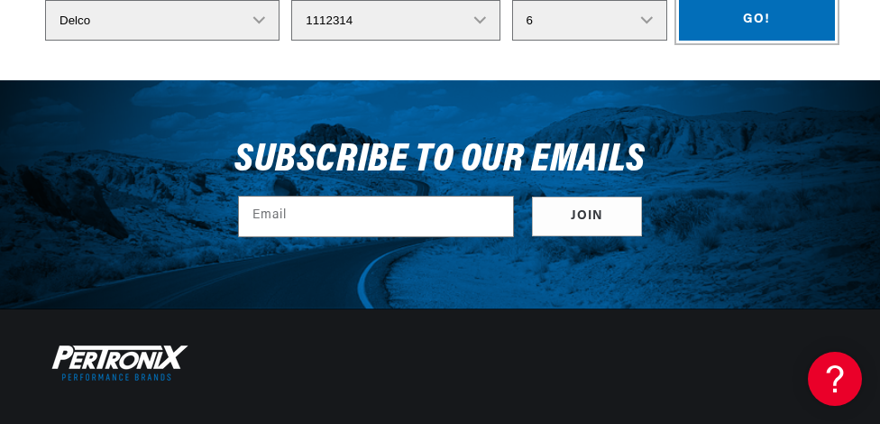
click at [735, 23] on button "Go!" at bounding box center [757, 20] width 156 height 41
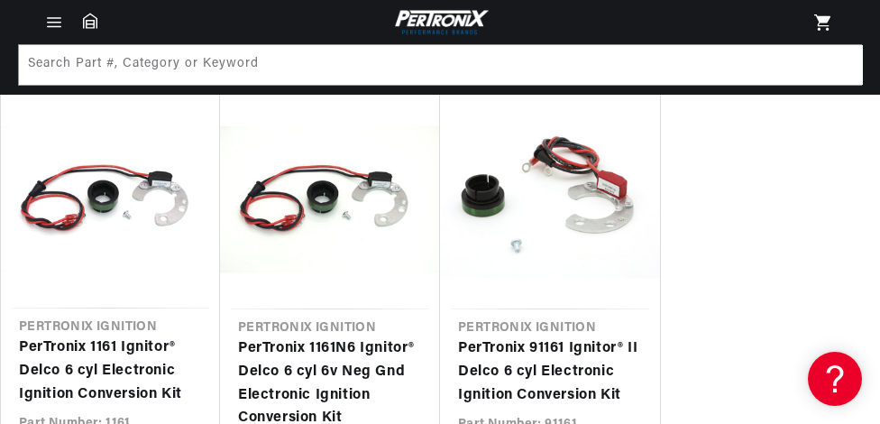
scroll to position [0, 0]
click at [735, 23] on header "BETTER SEARCH RESULTS Add your vehicle's year, make, and model to find parts be…" at bounding box center [440, 22] width 880 height 44
